Goal: Task Accomplishment & Management: Manage account settings

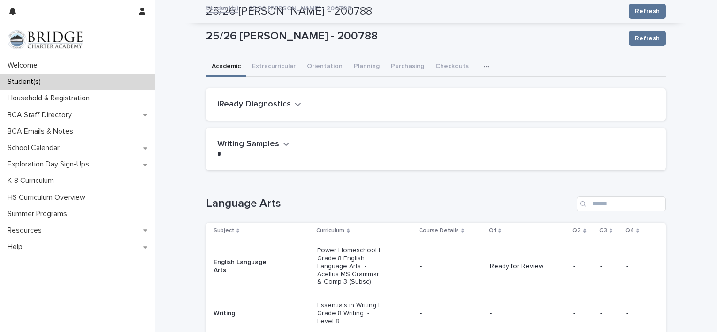
scroll to position [1259, 0]
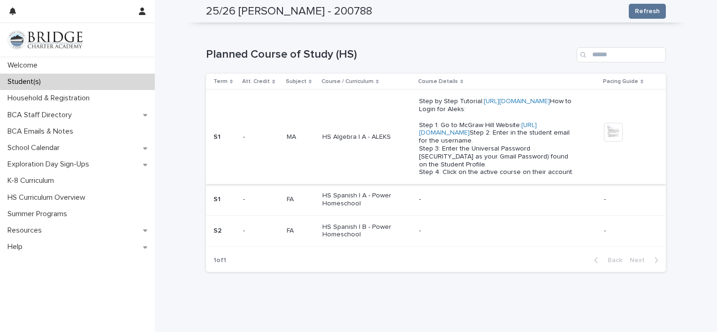
click at [610, 127] on img at bounding box center [613, 132] width 19 height 19
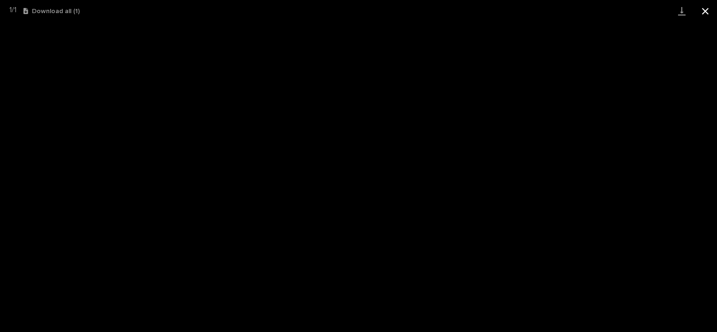
click at [704, 8] on button "Close gallery" at bounding box center [704, 11] width 23 height 22
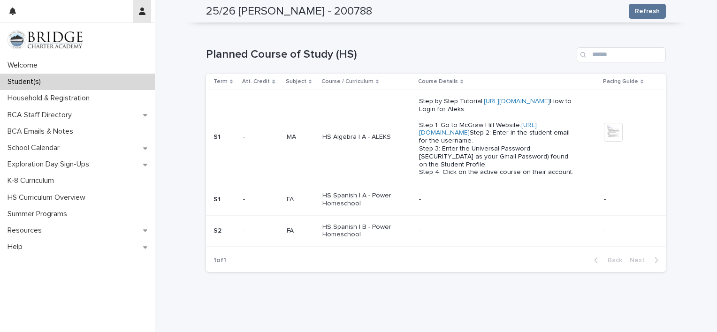
click at [141, 12] on icon "button" at bounding box center [142, 12] width 7 height 8
click at [104, 36] on p "Log Out" at bounding box center [114, 40] width 59 height 16
